Goal: Transaction & Acquisition: Purchase product/service

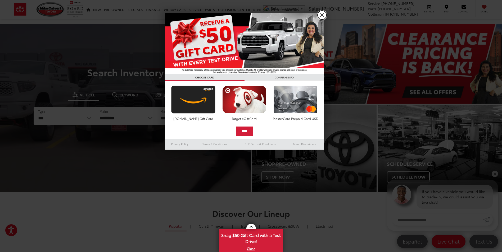
click at [323, 15] on link "X" at bounding box center [321, 15] width 9 height 9
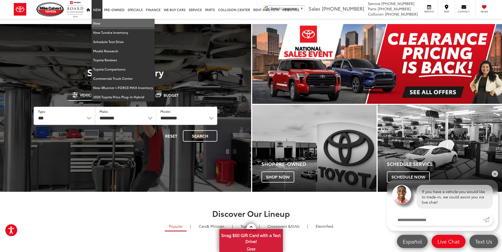
click at [119, 24] on link "New" at bounding box center [123, 23] width 63 height 9
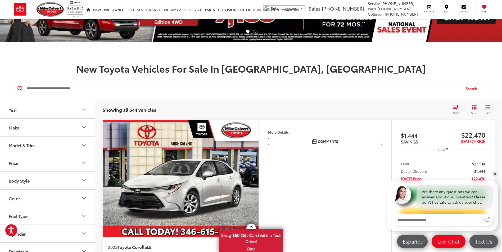
scroll to position [106, 0]
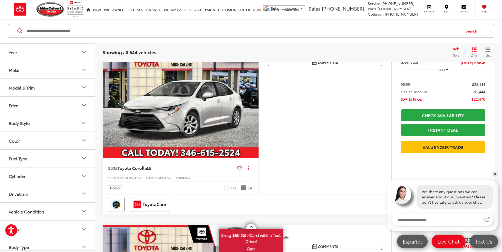
drag, startPoint x: 70, startPoint y: 105, endPoint x: 185, endPoint y: 140, distance: 120.5
click at [58, 89] on button "Model & Trim" at bounding box center [47, 87] width 95 height 17
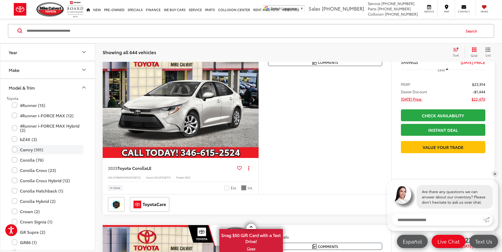
click at [13, 152] on label "Camry (101)" at bounding box center [47, 149] width 71 height 9
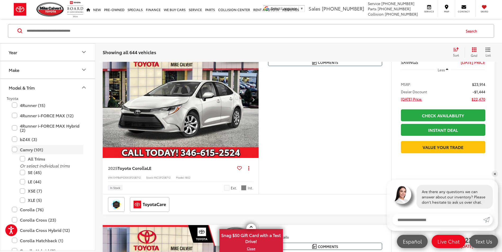
scroll to position [0, 0]
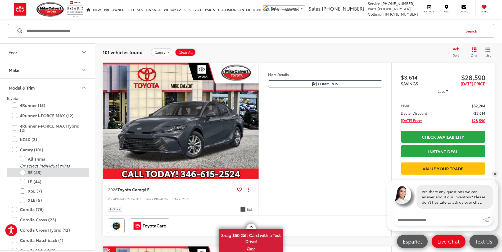
click at [22, 171] on label "SE (45)" at bounding box center [51, 172] width 63 height 9
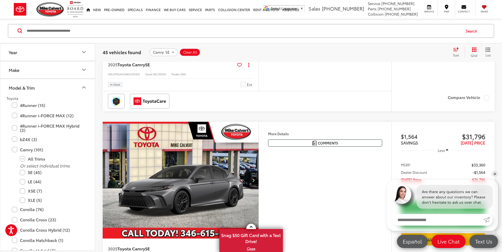
scroll to position [1010, 0]
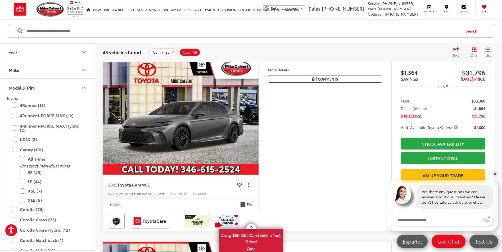
drag, startPoint x: 313, startPoint y: 155, endPoint x: 313, endPoint y: 144, distance: 11.7
